Goal: Information Seeking & Learning: Learn about a topic

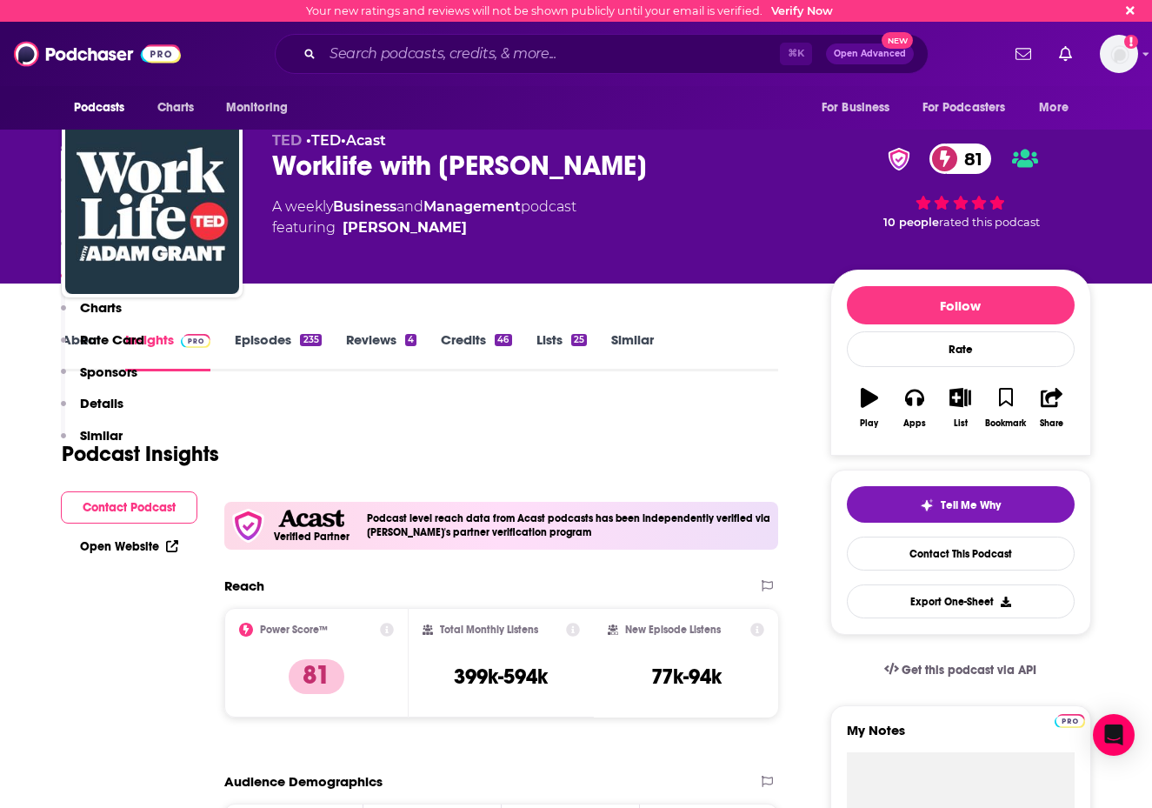
scroll to position [2115, 0]
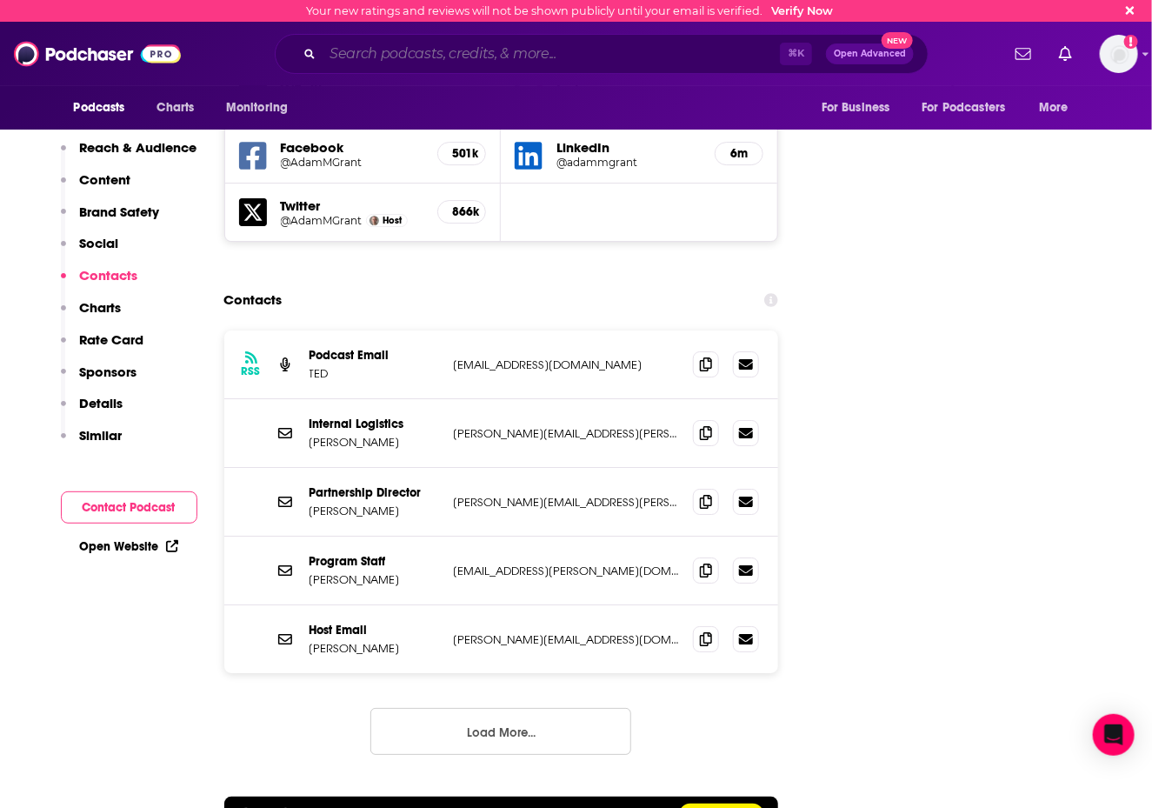
click at [530, 63] on input "Search podcasts, credits, & more..." at bounding box center [550, 54] width 457 height 28
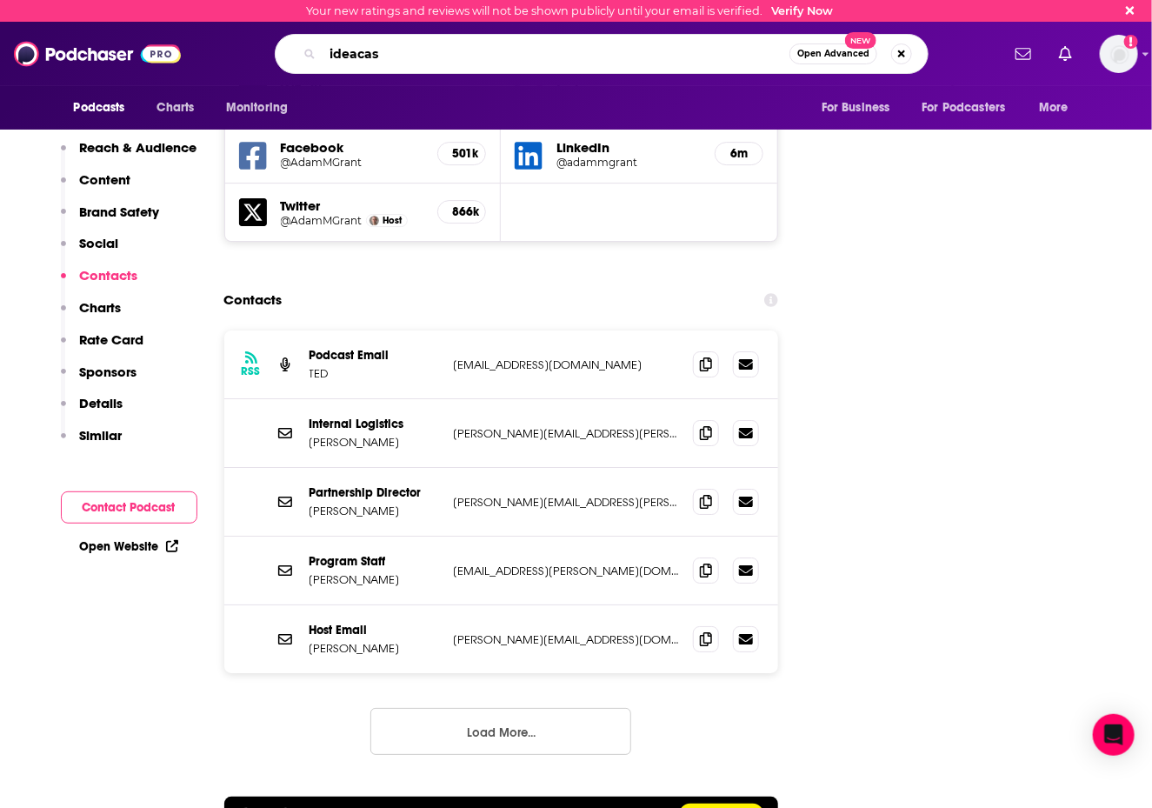
type input "ideacast"
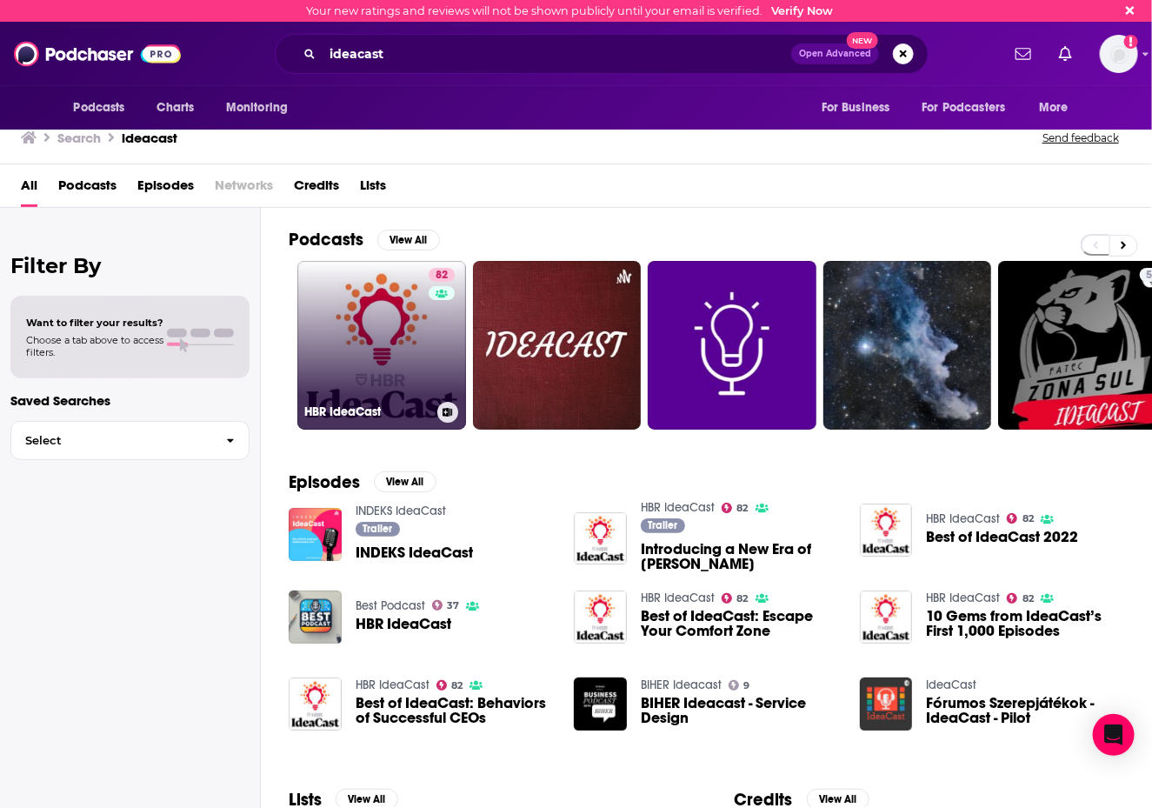
click at [413, 312] on link "82 [PERSON_NAME]" at bounding box center [381, 345] width 169 height 169
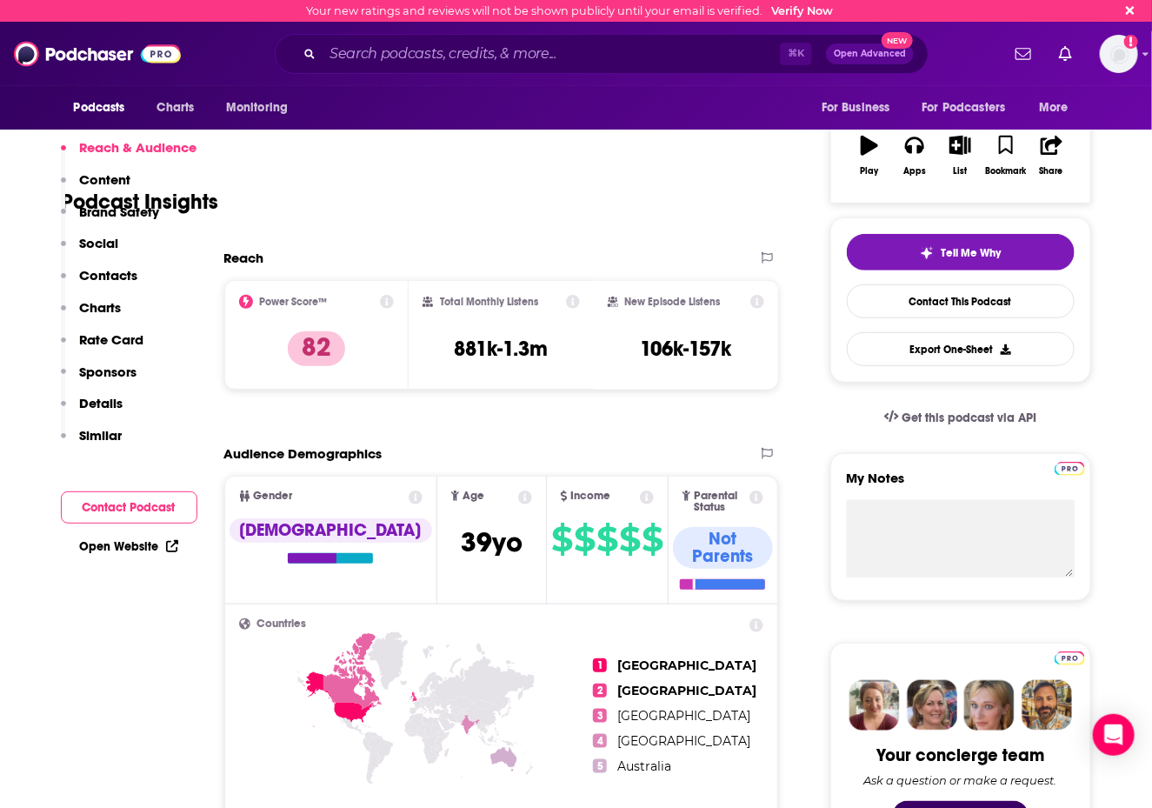
scroll to position [394, 0]
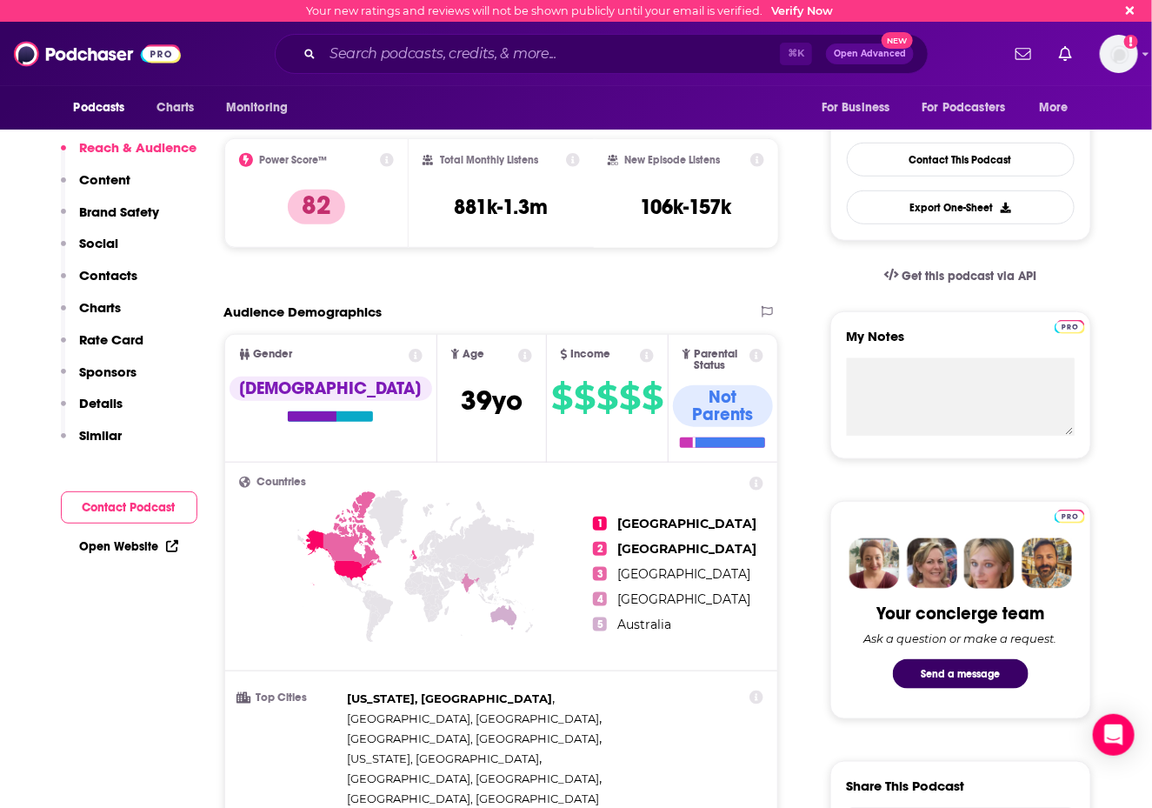
click at [109, 271] on p "Contacts" at bounding box center [109, 275] width 58 height 17
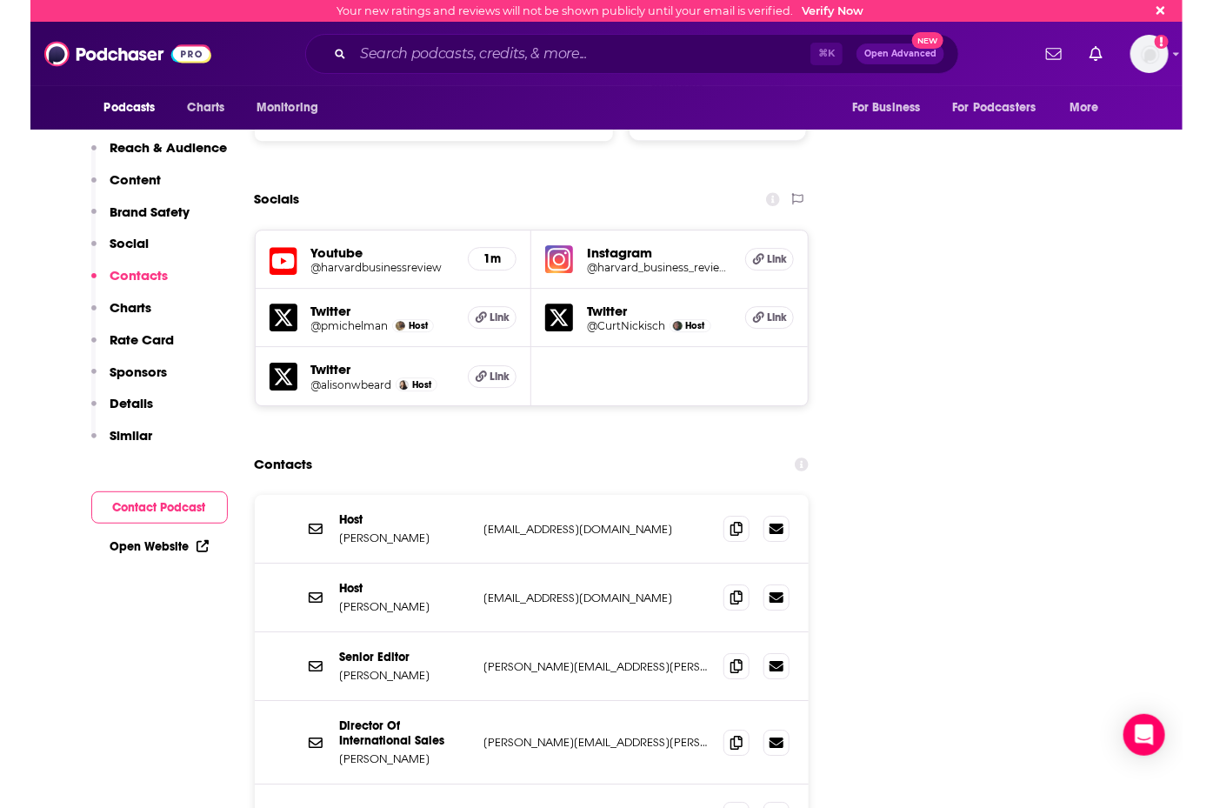
scroll to position [1987, 0]
